Goal: Task Accomplishment & Management: Manage account settings

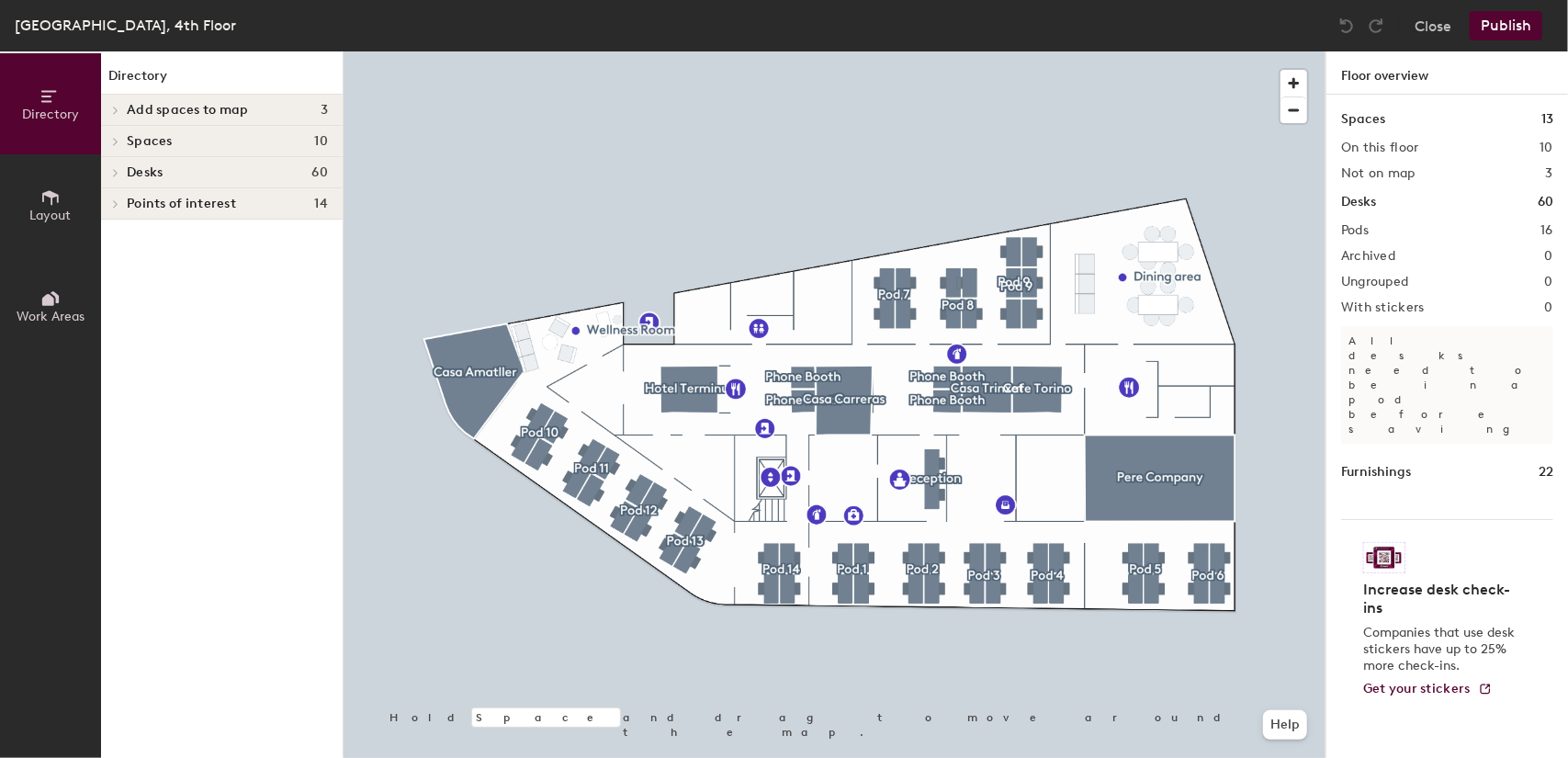
click at [685, 51] on div at bounding box center [834, 51] width 982 height 0
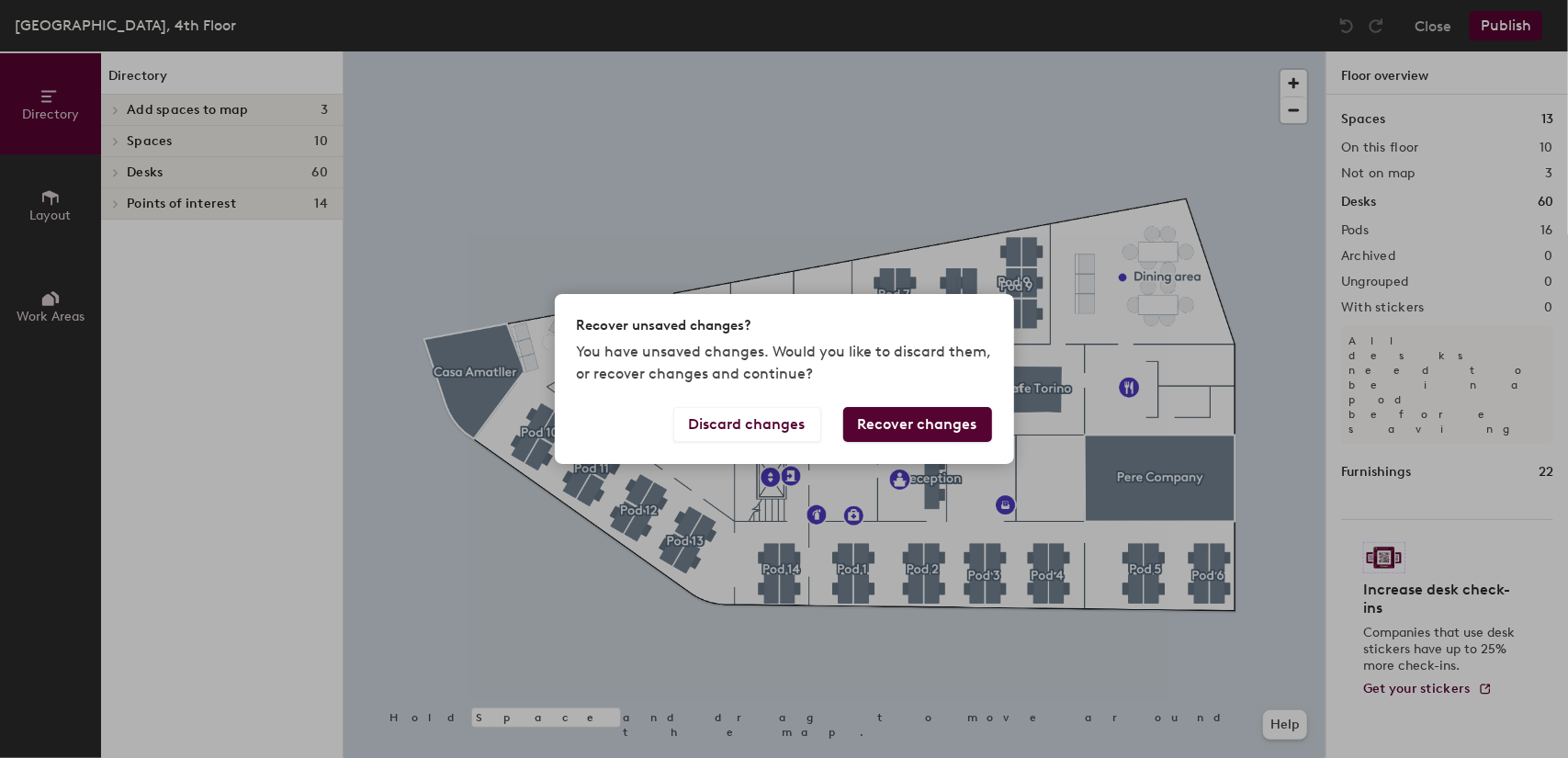
click at [898, 420] on button "Recover changes" at bounding box center [918, 425] width 149 height 35
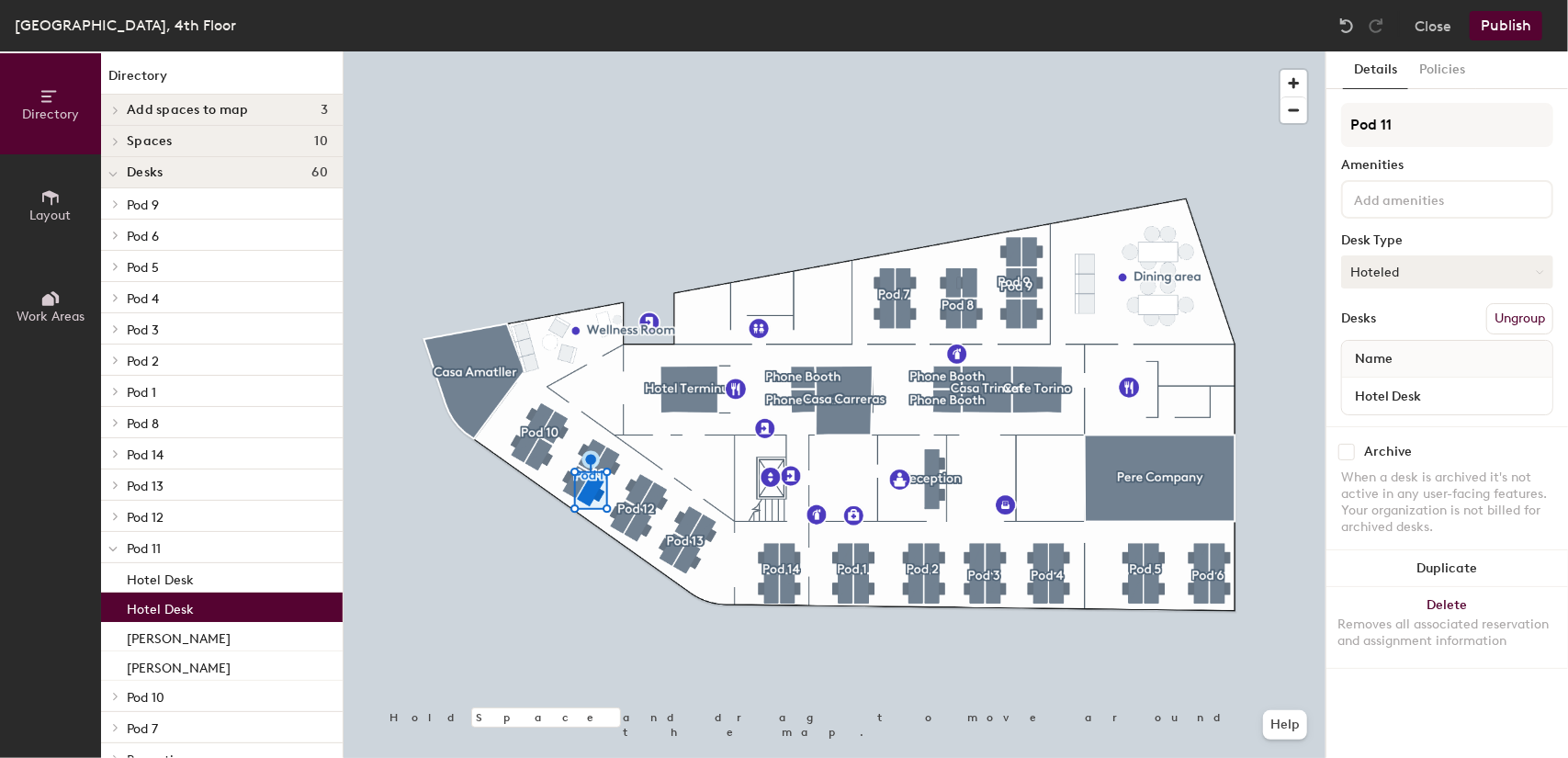
drag, startPoint x: 1395, startPoint y: 250, endPoint x: 1394, endPoint y: 262, distance: 12.0
click at [1394, 255] on div "Pod 11 Amenities Desk Type Hoteled Desks Ungroup Name Hotel Desk" at bounding box center [1446, 265] width 212 height 323
click at [1394, 264] on button "Hoteled" at bounding box center [1446, 272] width 212 height 33
click at [1379, 332] on div "Assigned" at bounding box center [1433, 329] width 184 height 28
click at [1398, 400] on input "Hotel Desk" at bounding box center [1446, 396] width 203 height 26
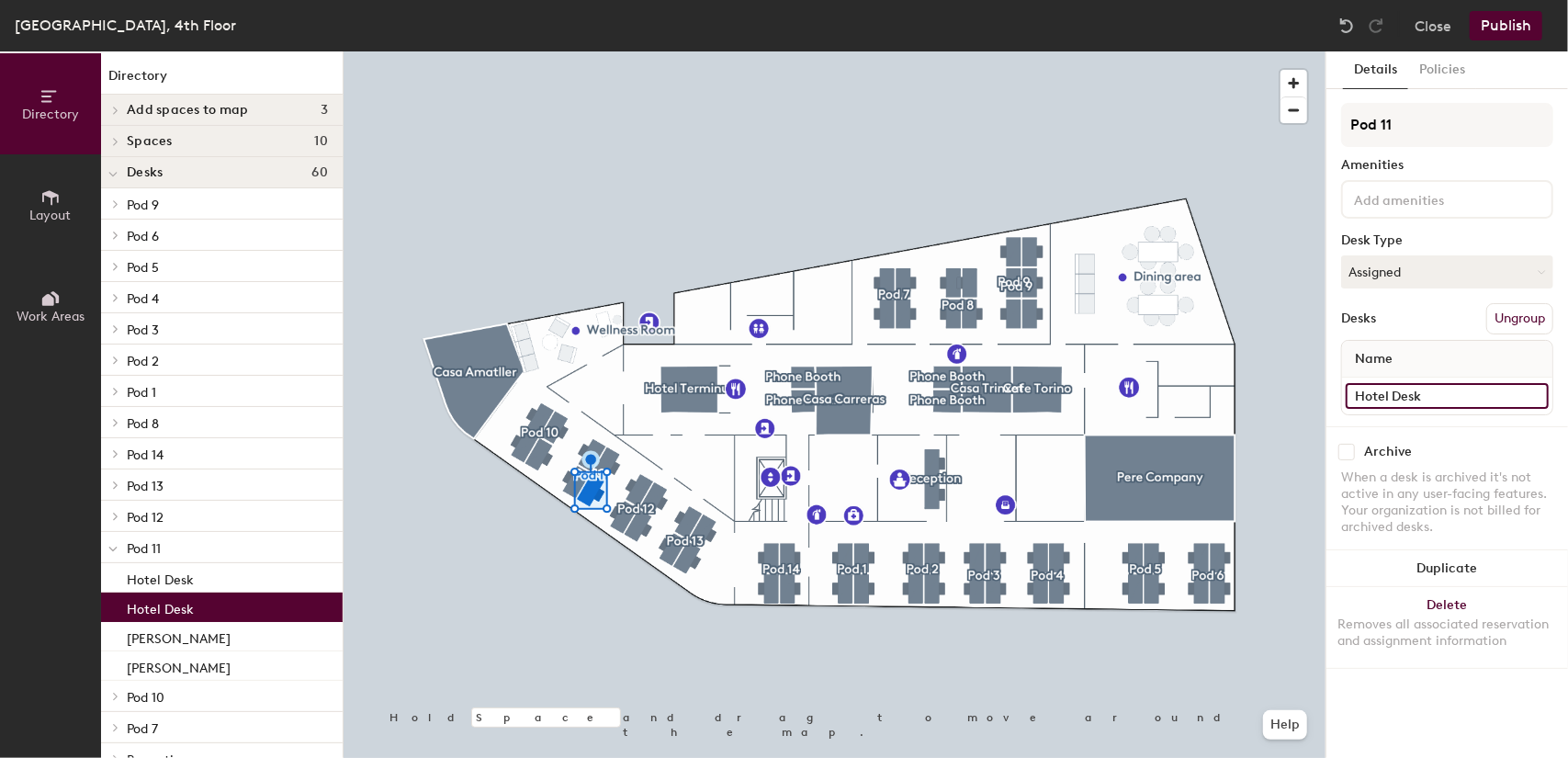
click at [1398, 400] on input "Hotel Desk" at bounding box center [1446, 396] width 203 height 26
click at [1398, 399] on input "Hotel Desk" at bounding box center [1446, 396] width 203 height 26
type input "Lasse H."
click at [1508, 23] on button "Publish" at bounding box center [1506, 26] width 72 height 30
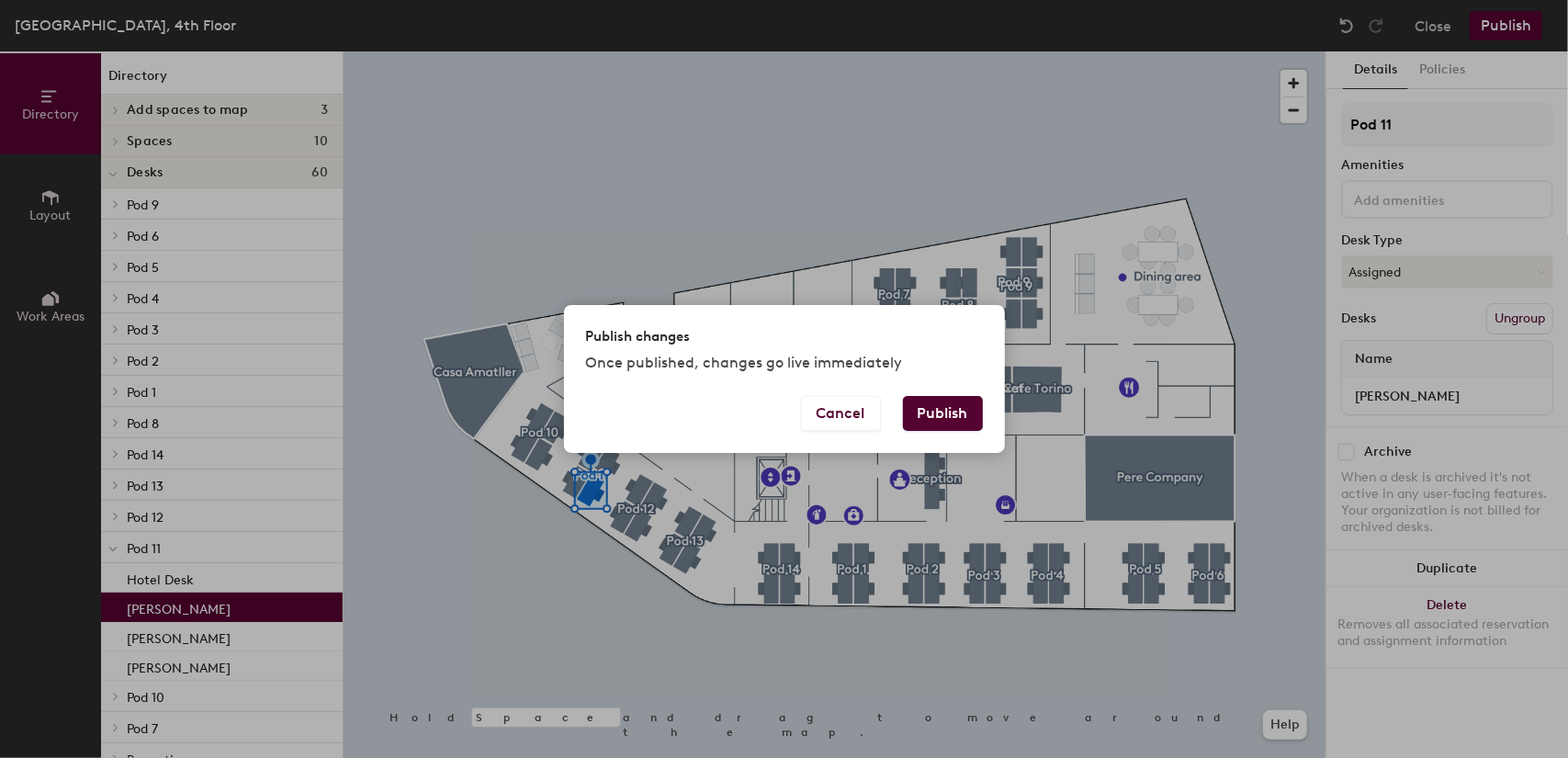
click at [937, 414] on button "Publish" at bounding box center [943, 413] width 80 height 35
